Goal: Task Accomplishment & Management: Use online tool/utility

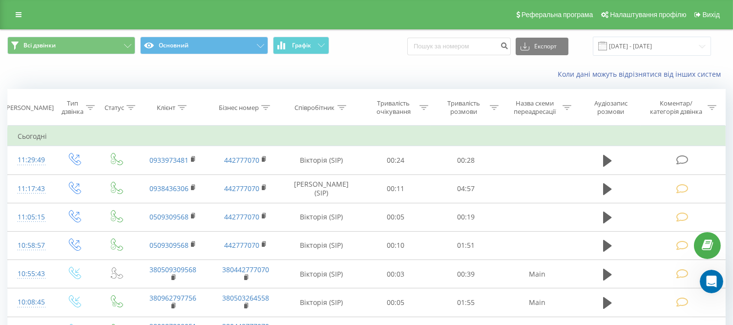
scroll to position [775, 0]
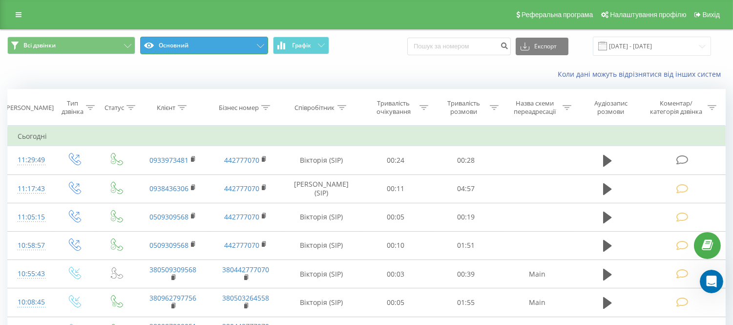
click at [218, 48] on button "Основний" at bounding box center [204, 46] width 128 height 18
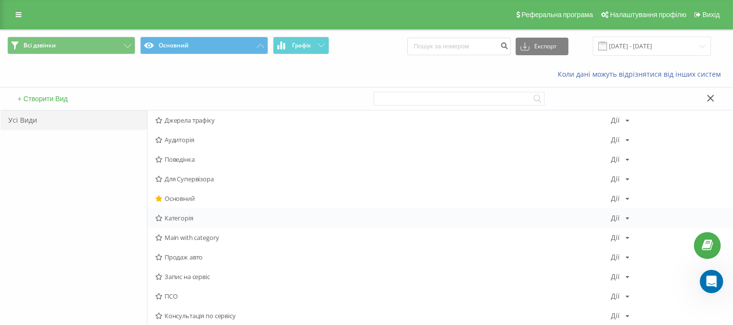
click at [173, 221] on span "Категорія" at bounding box center [382, 217] width 455 height 7
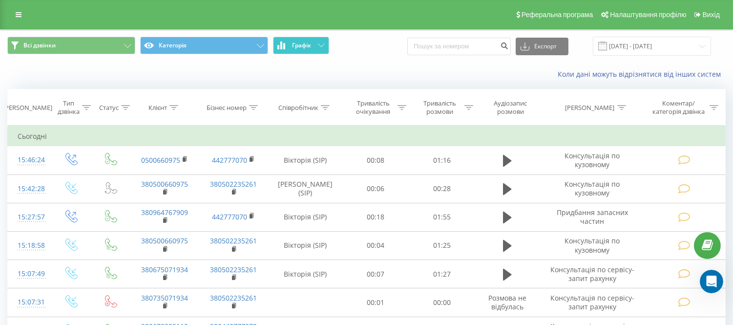
click at [300, 42] on span "Графік" at bounding box center [301, 45] width 19 height 7
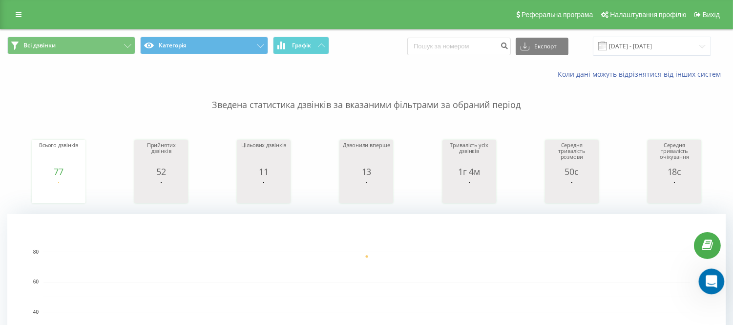
click at [717, 285] on div "Открыть службу сообщений Intercom" at bounding box center [710, 280] width 32 height 32
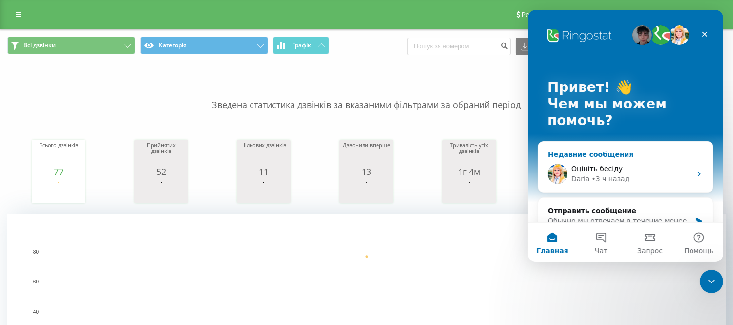
click at [628, 164] on div "Оцініть бесіду" at bounding box center [631, 169] width 120 height 10
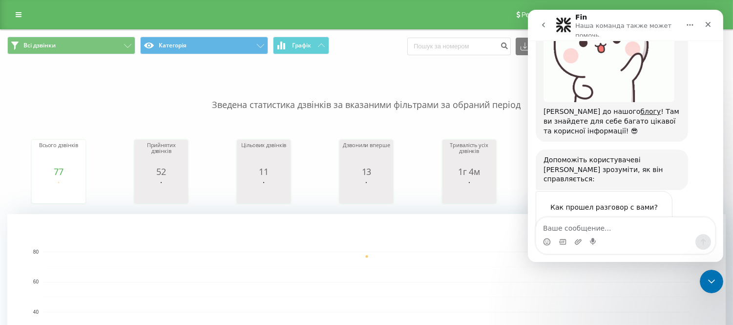
scroll to position [775, 0]
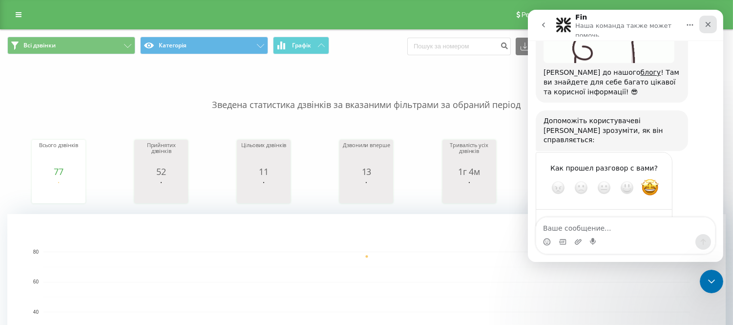
click at [705, 23] on icon "Закрыть" at bounding box center [707, 24] width 5 height 5
